Goal: Task Accomplishment & Management: Manage account settings

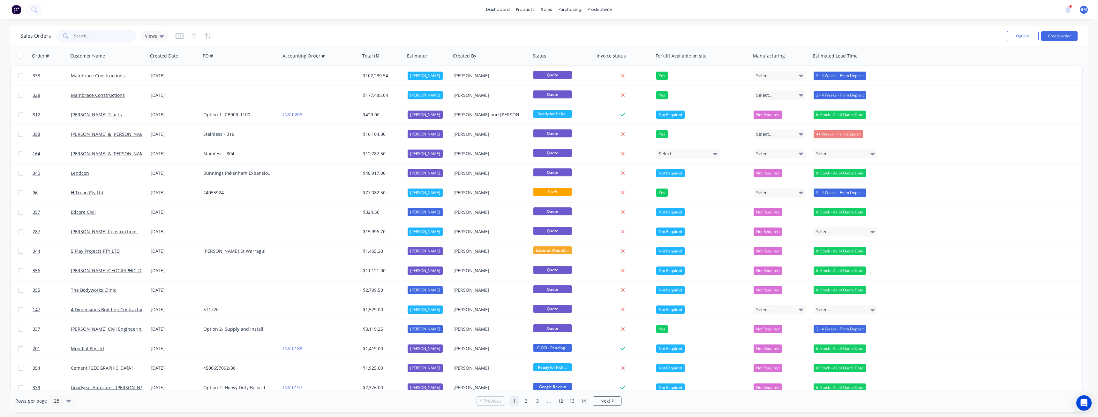
click at [86, 37] on input "text" at bounding box center [105, 36] width 62 height 13
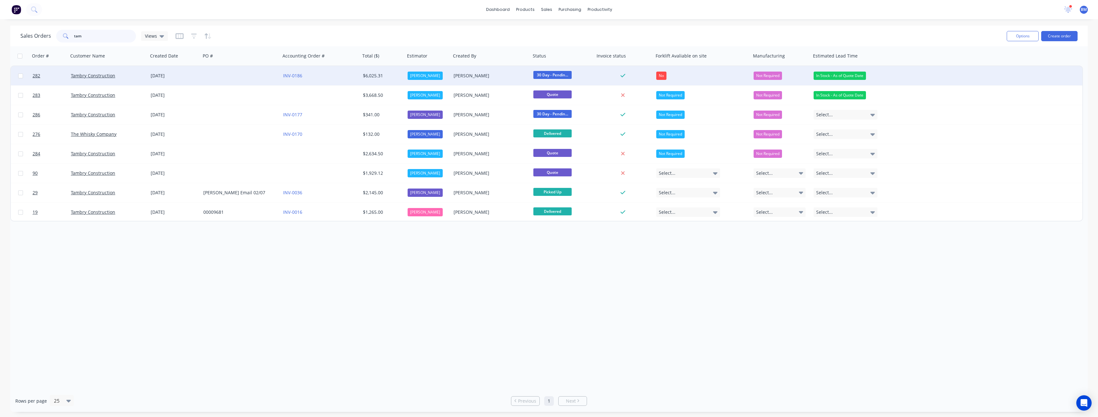
type input "tam"
click at [207, 75] on div at bounding box center [241, 75] width 80 height 19
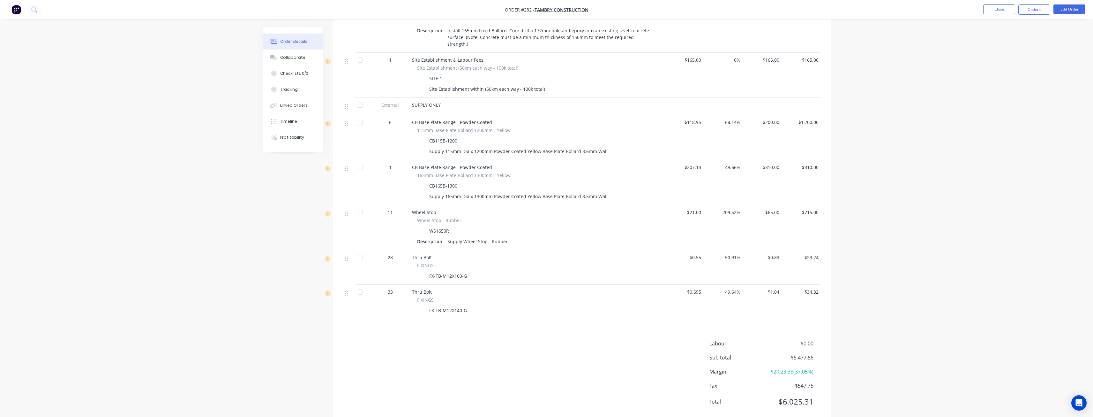
scroll to position [319, 0]
click at [231, 306] on div "Order details Collaborate Checklists 0/0 Tracking Linked Orders Timeline Profit…" at bounding box center [546, 56] width 1093 height 751
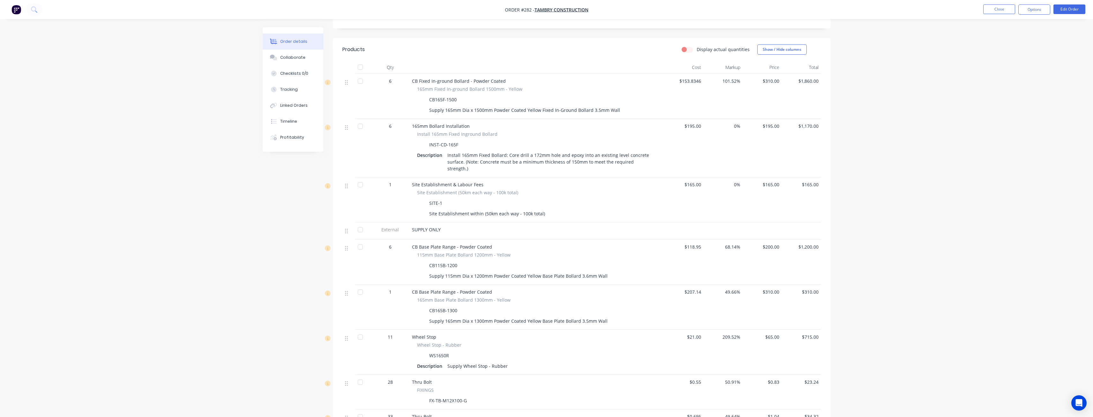
scroll to position [192, 0]
click at [1068, 11] on button "Edit Order" at bounding box center [1070, 9] width 32 height 10
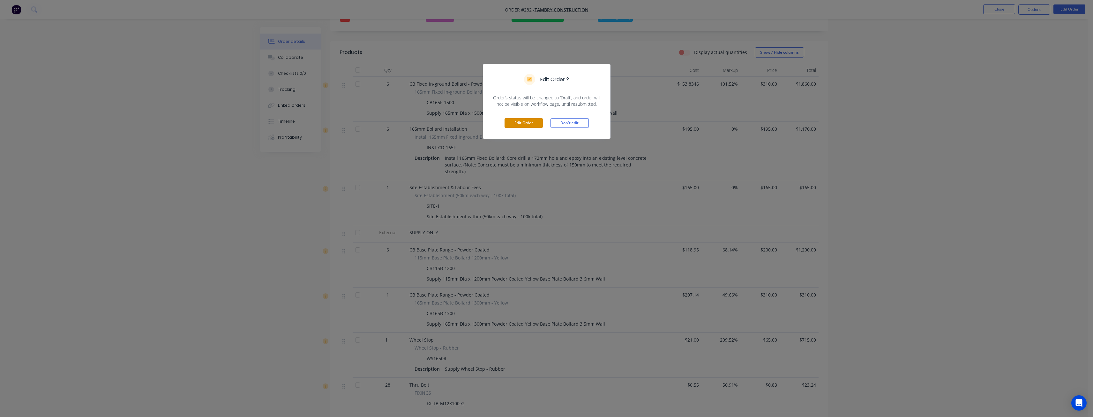
click at [520, 125] on button "Edit Order" at bounding box center [524, 123] width 38 height 10
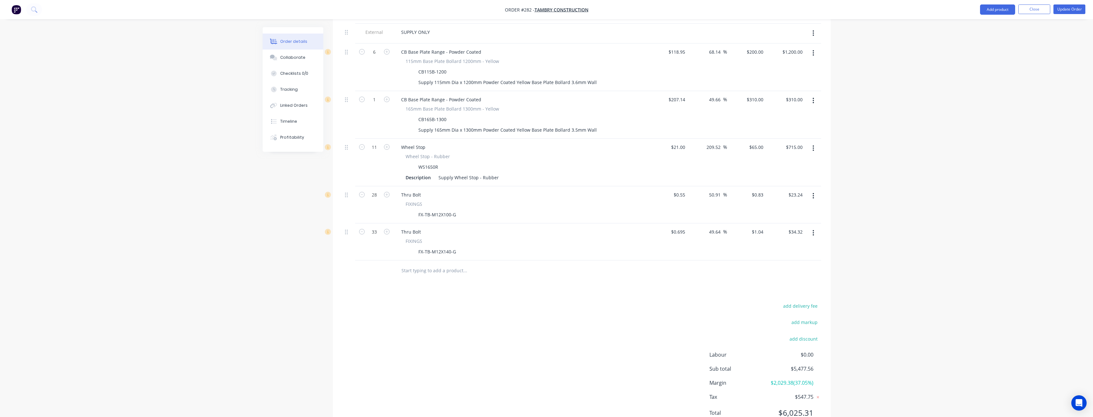
scroll to position [420, 0]
click at [758, 190] on input "0.83" at bounding box center [758, 194] width 15 height 9
type input "0"
type input "-100"
type input "$0.00"
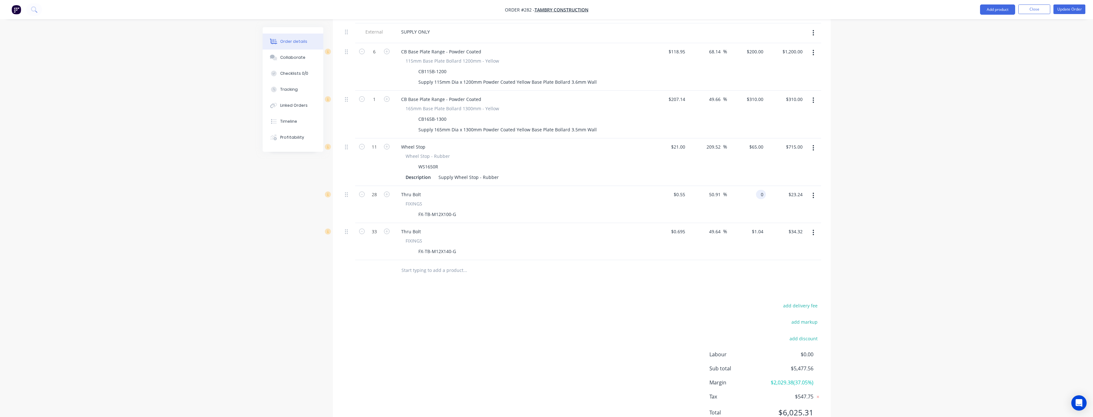
type input "$0.00"
drag, startPoint x: 645, startPoint y: 285, endPoint x: 663, endPoint y: 274, distance: 22.0
click at [646, 301] on div "add delivery fee add markup add discount Labour $0.00 Sub total $5,477.56 Margi…" at bounding box center [581, 362] width 479 height 123
click at [758, 227] on input "1.04" at bounding box center [758, 231] width 15 height 9
type input "0"
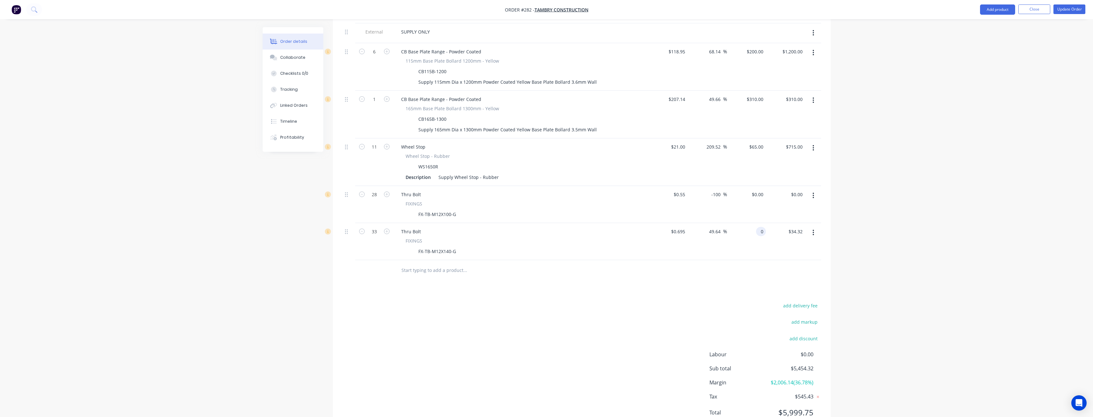
type input "-100"
type input "$0.00"
click at [577, 308] on div "add delivery fee add markup add discount Labour $0.00 Sub total $5,454.32 Margi…" at bounding box center [581, 362] width 479 height 123
click at [576, 307] on div "add delivery fee add markup add discount Labour $0.00 Sub total $5,420.00 Margi…" at bounding box center [581, 362] width 479 height 123
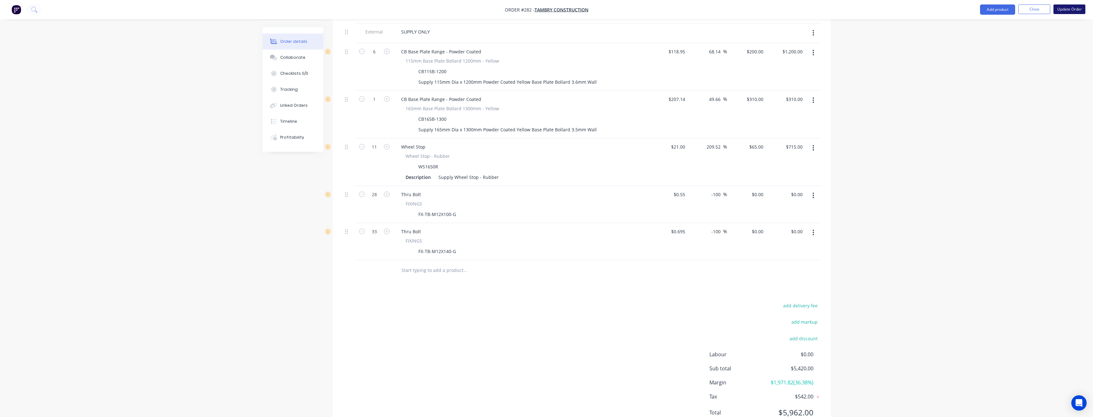
click at [1065, 5] on button "Update Order" at bounding box center [1070, 9] width 32 height 10
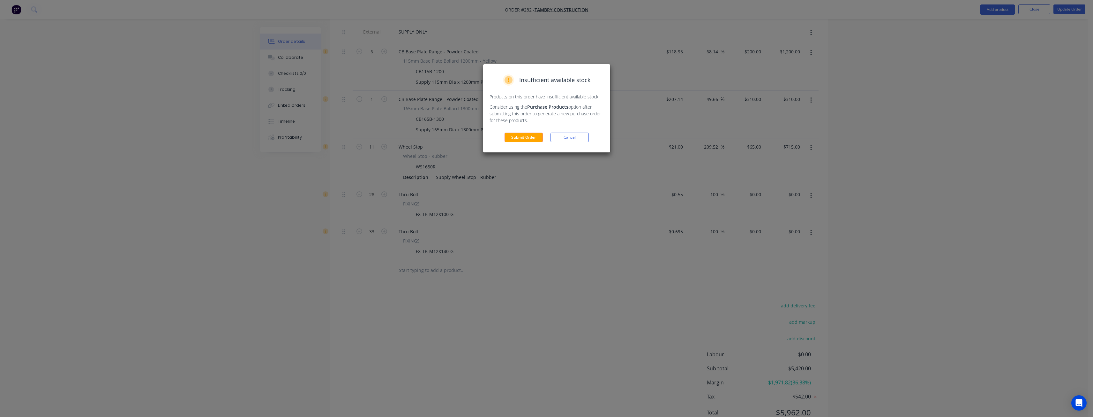
click at [525, 132] on div "Insufficient available stock Products on this order have insufficient available…" at bounding box center [546, 108] width 127 height 88
click at [525, 134] on button "Submit Order" at bounding box center [524, 137] width 38 height 10
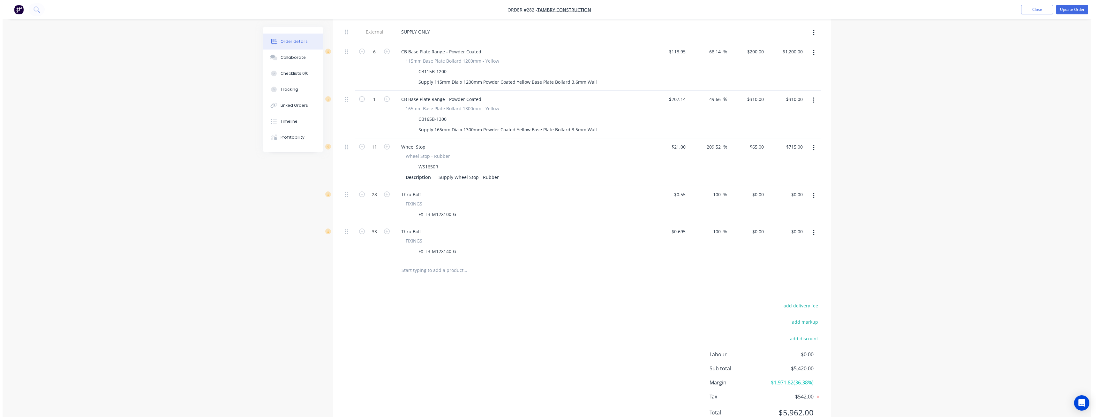
scroll to position [0, 0]
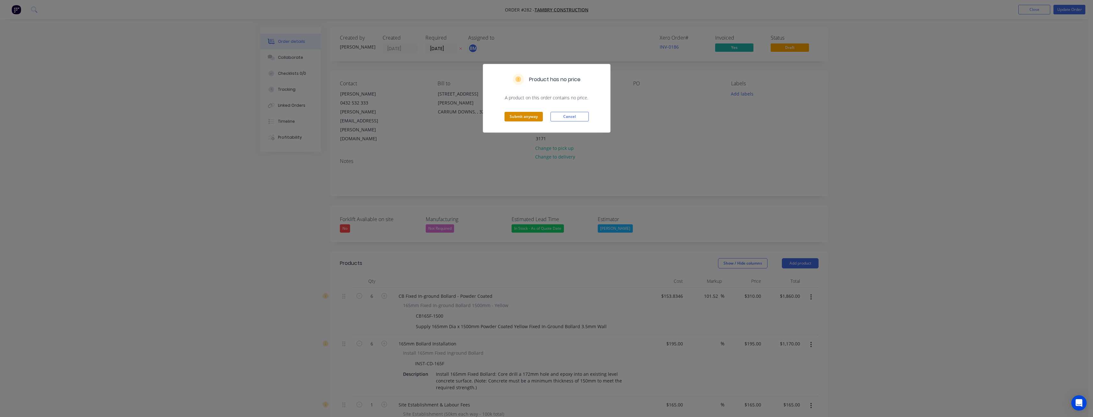
click at [521, 115] on button "Submit anyway" at bounding box center [524, 117] width 38 height 10
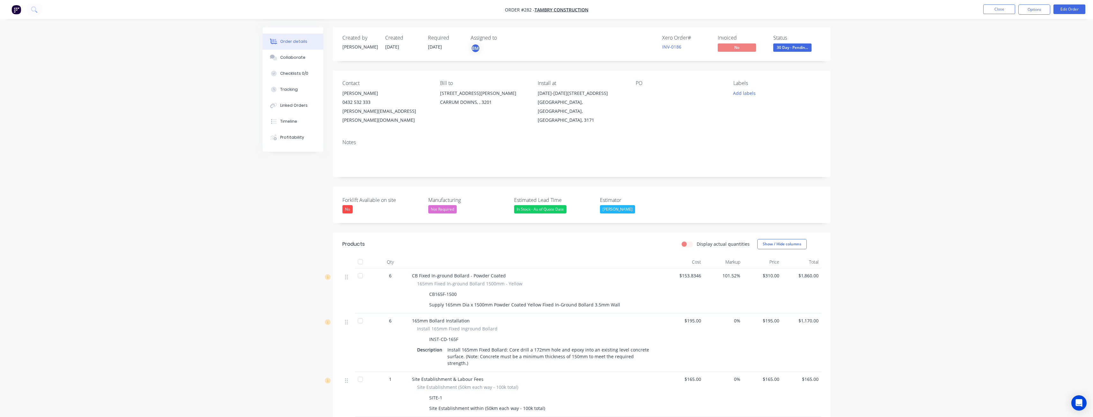
click at [267, 232] on div "Created by Budd Created 01/09/25 Required 25/08/25 Assigned to BM Xero Order # …" at bounding box center [547, 389] width 568 height 724
click at [995, 7] on button "Close" at bounding box center [999, 9] width 32 height 10
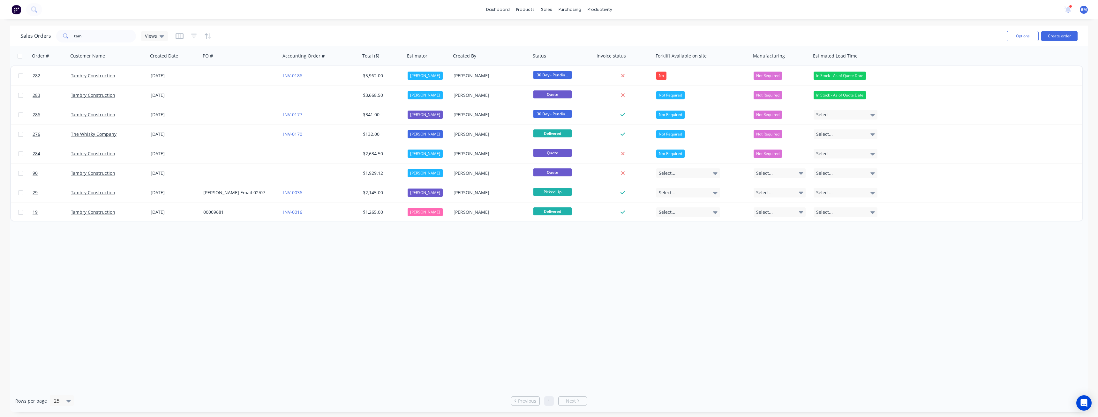
click at [221, 288] on div "Order # Customer Name Created Date PO # Accounting Order # Total ($) Estimator …" at bounding box center [549, 217] width 1078 height 343
drag, startPoint x: 90, startPoint y: 34, endPoint x: 61, endPoint y: 30, distance: 29.0
click at [62, 30] on div "tam" at bounding box center [96, 36] width 80 height 13
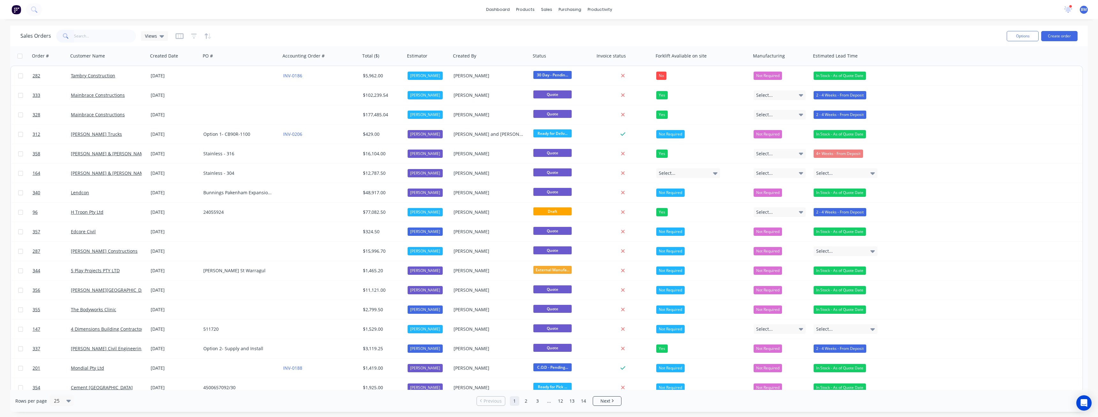
click at [160, 9] on div "dashboard products sales purchasing productivity dashboard products Product Cat…" at bounding box center [549, 9] width 1098 height 19
click at [539, 29] on div "Product Catalogue" at bounding box center [554, 31] width 40 height 6
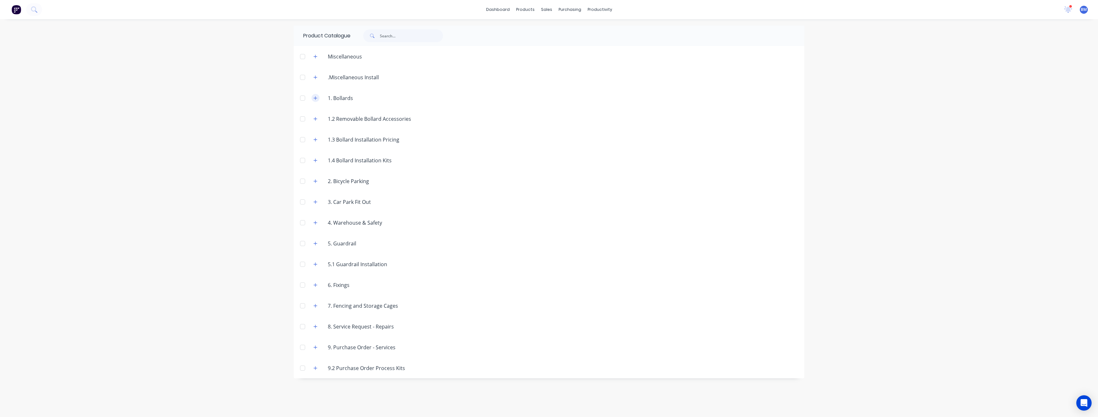
click at [316, 96] on icon "button" at bounding box center [315, 98] width 4 height 4
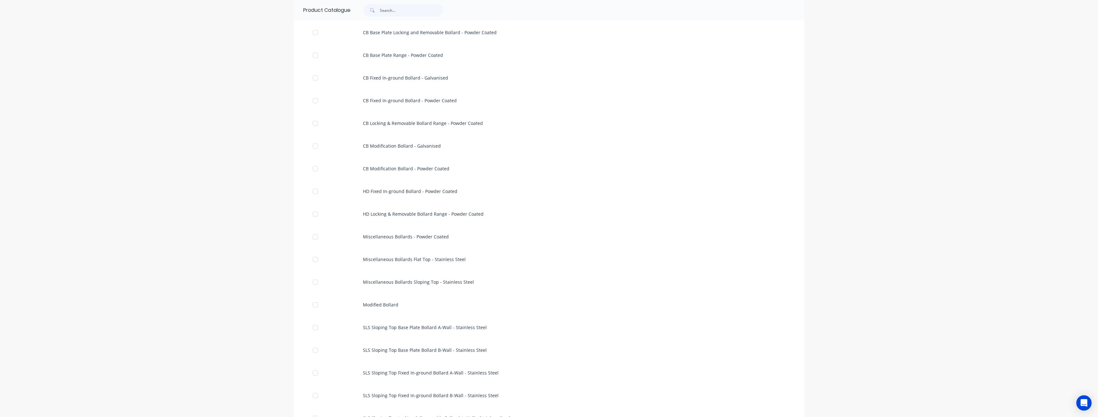
scroll to position [128, 0]
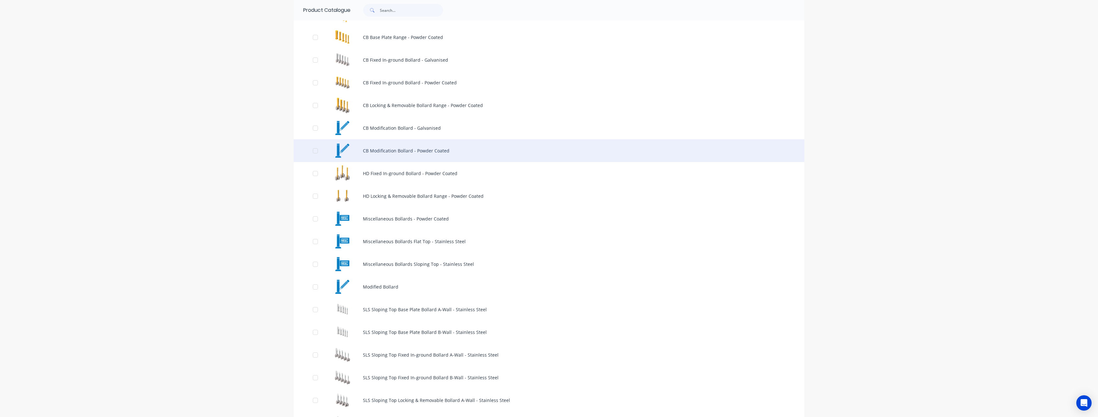
click at [370, 148] on div "CB Modification Bollard - Powder Coated" at bounding box center [549, 150] width 511 height 23
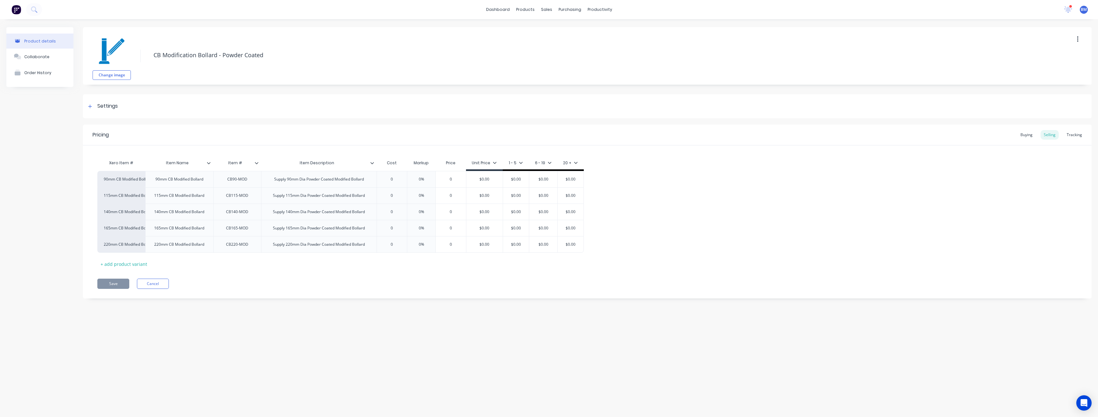
type textarea "x"
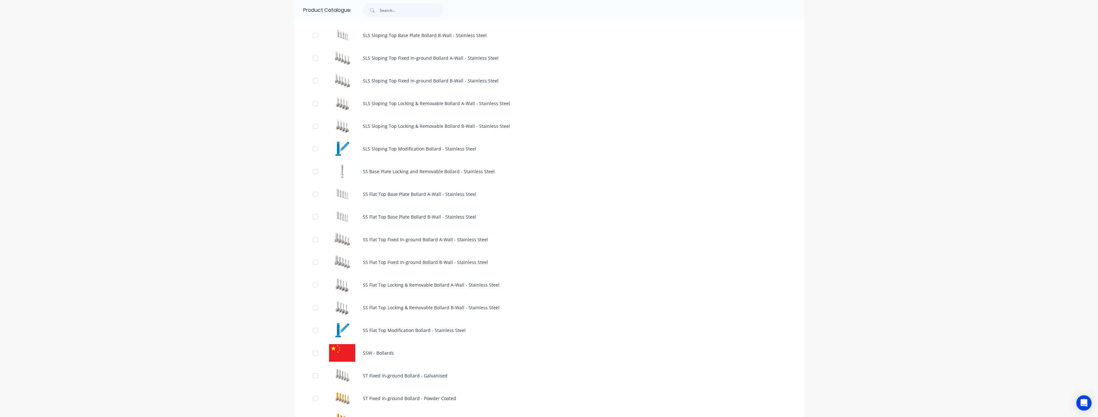
scroll to position [415, 0]
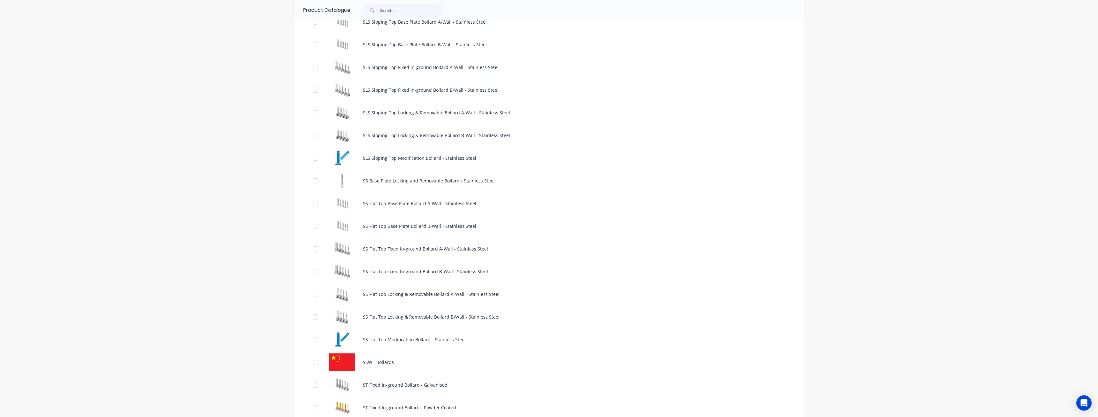
click at [912, 115] on div "dashboard products sales purchasing productivity dashboard products Product Cat…" at bounding box center [549, 208] width 1098 height 417
